Goal: Find specific page/section: Find specific page/section

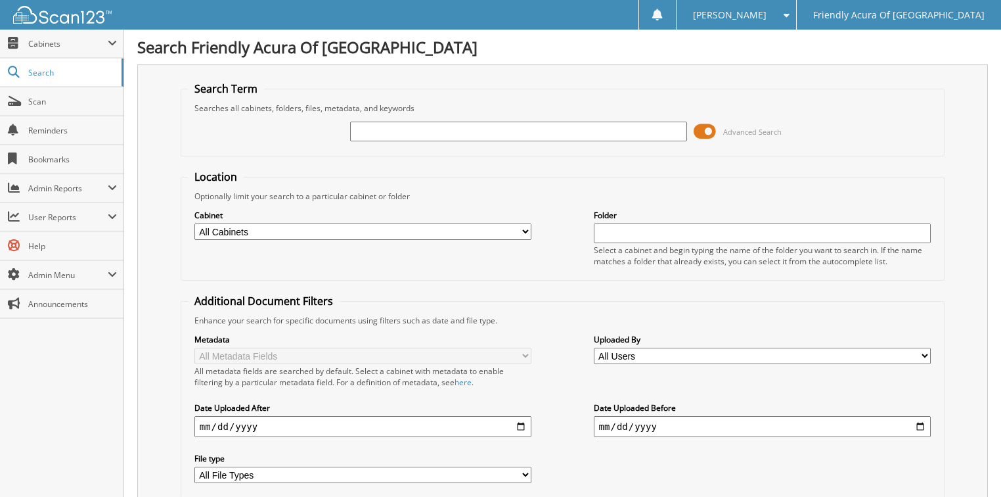
click at [261, 125] on div "Advanced Search" at bounding box center [563, 131] width 750 height 35
click at [227, 133] on div "Advanced Search" at bounding box center [563, 131] width 750 height 35
click at [405, 226] on select "All Cabinets ACCOUNTS PAYABLE CAR DEALS DEAD DEALS PARTS SERVICE RO WHOLE SALES" at bounding box center [363, 231] width 338 height 16
select select "29660"
click at [194, 223] on select "All Cabinets ACCOUNTS PAYABLE CAR DEALS DEAD DEALS PARTS SERVICE RO WHOLE SALES" at bounding box center [363, 231] width 338 height 16
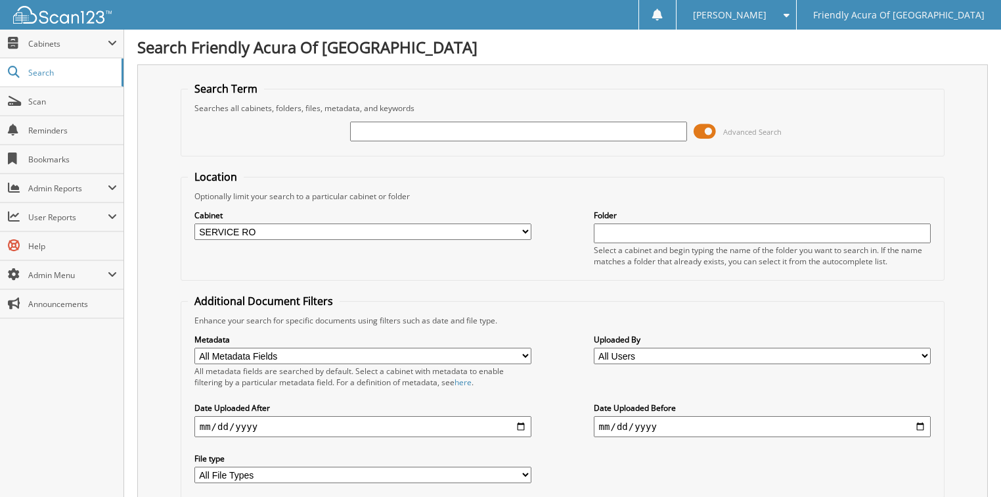
click at [324, 274] on fieldset "Location Optionally limit your search to a particular cabinet or folder Cabinet…" at bounding box center [563, 224] width 765 height 111
click at [406, 137] on input "text" at bounding box center [519, 132] width 338 height 20
click at [436, 160] on form "Search Term Searches all cabinets, folders, files, metadata, and keywords Advan…" at bounding box center [563, 316] width 765 height 470
click at [715, 187] on fieldset "Location Optionally limit your search to a particular cabinet or folder Cabinet…" at bounding box center [563, 224] width 765 height 111
click at [701, 169] on fieldset "Location Optionally limit your search to a particular cabinet or folder Cabinet…" at bounding box center [563, 224] width 765 height 111
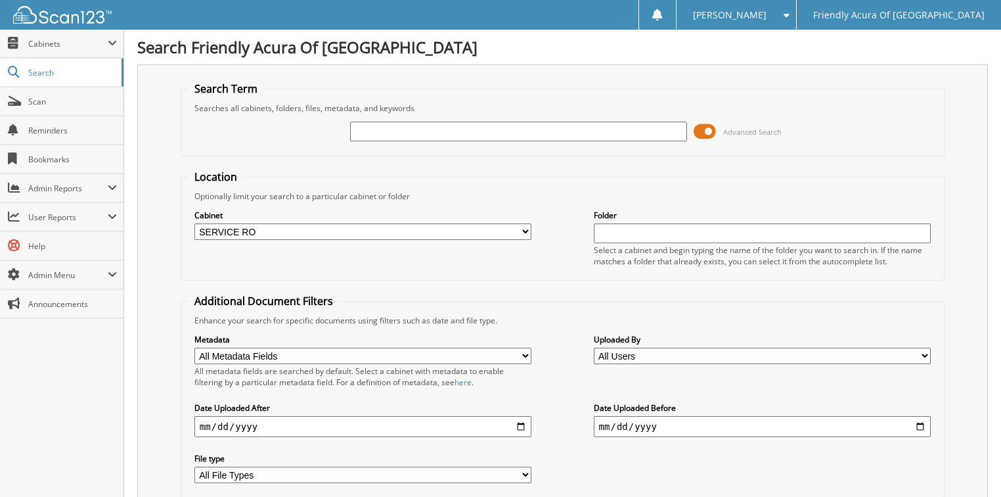
click at [310, 105] on div "Searches all cabinets, folders, files, metadata, and keywords" at bounding box center [563, 107] width 750 height 11
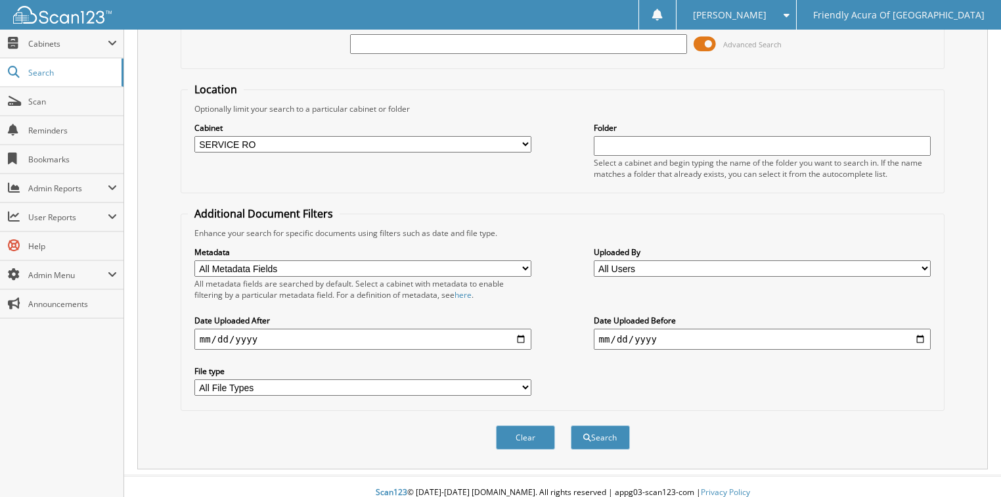
scroll to position [35, 0]
